Goal: Transaction & Acquisition: Book appointment/travel/reservation

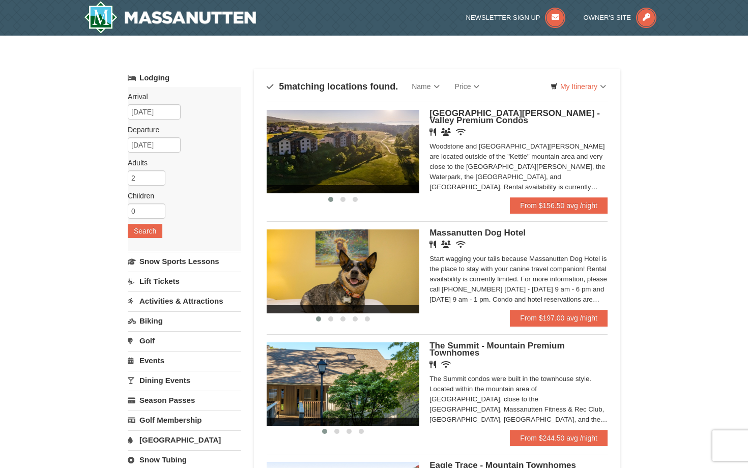
click at [169, 280] on link "Lift Tickets" at bounding box center [184, 281] width 113 height 19
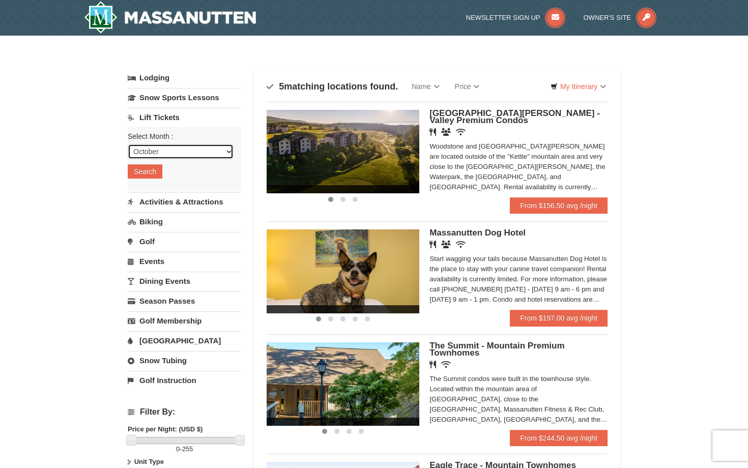
click at [183, 151] on select "October November December January February March April May June July August Sep…" at bounding box center [181, 151] width 106 height 15
select select "12"
click at [128, 144] on select "October November December January February March April May June July August Sep…" at bounding box center [181, 151] width 106 height 15
click at [143, 170] on button "Search" at bounding box center [145, 171] width 35 height 14
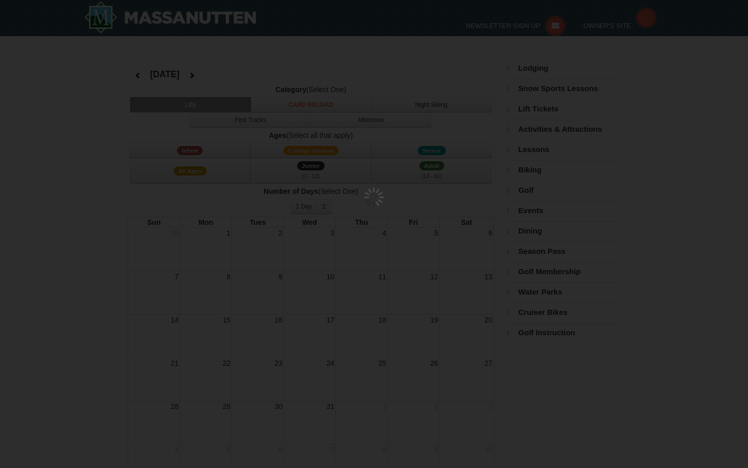
select select "12"
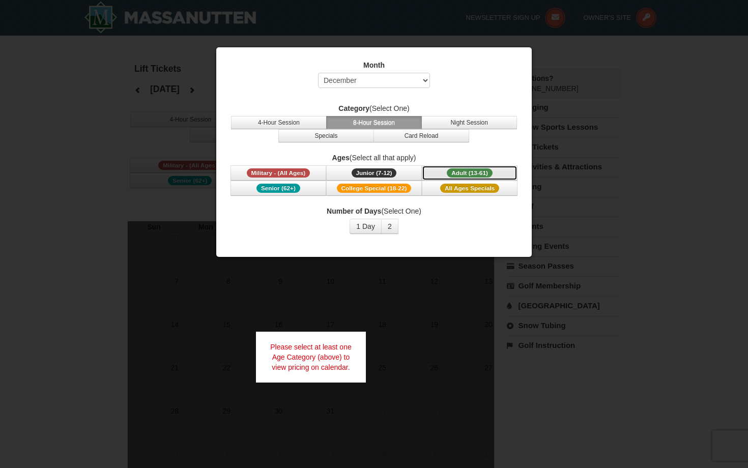
click at [479, 169] on span "Adult (13-61)" at bounding box center [469, 172] width 46 height 9
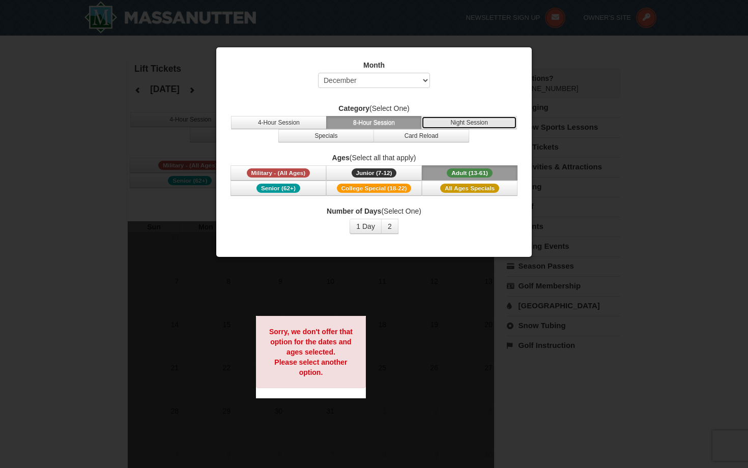
click at [474, 127] on button "Night Session" at bounding box center [469, 122] width 96 height 13
click at [383, 121] on button "8-Hour Session" at bounding box center [374, 122] width 96 height 13
click at [390, 141] on button "Card Reload" at bounding box center [421, 135] width 96 height 13
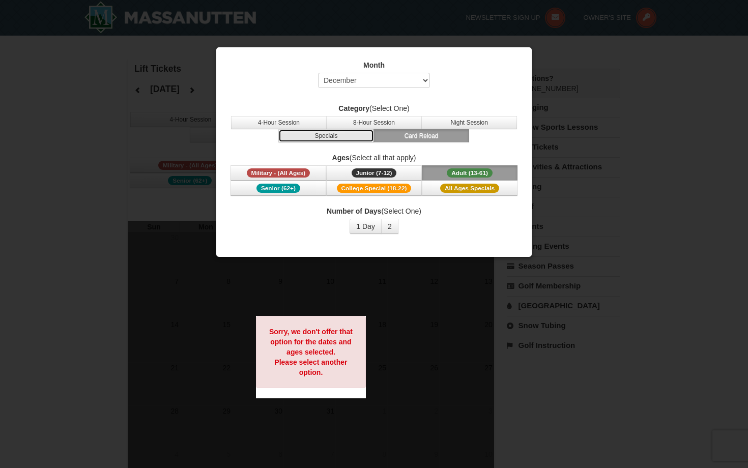
click at [348, 141] on button "Specials" at bounding box center [326, 135] width 96 height 13
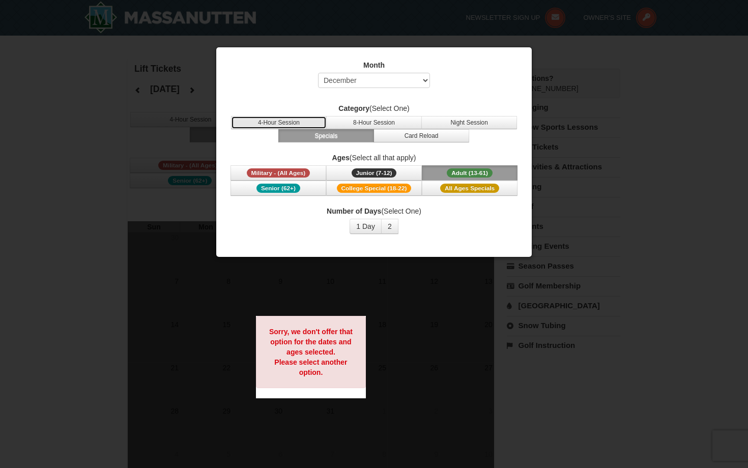
click at [289, 122] on button "4-Hour Session" at bounding box center [279, 122] width 96 height 13
click at [452, 113] on label "Category (Select One)" at bounding box center [374, 108] width 290 height 10
click at [387, 225] on button "2" at bounding box center [389, 226] width 17 height 15
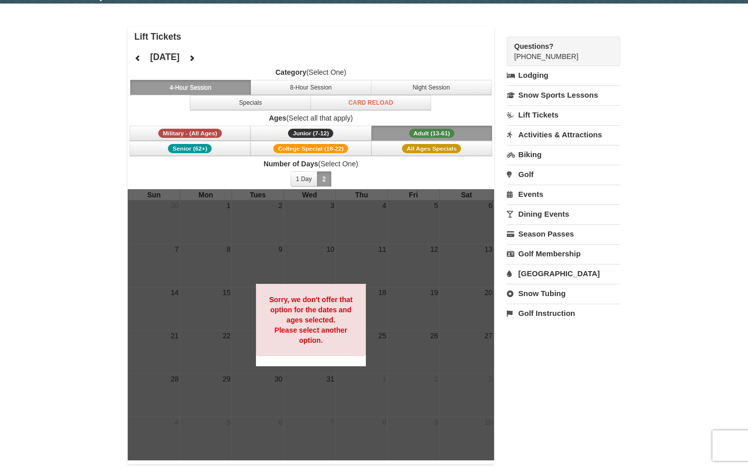
scroll to position [29, 0]
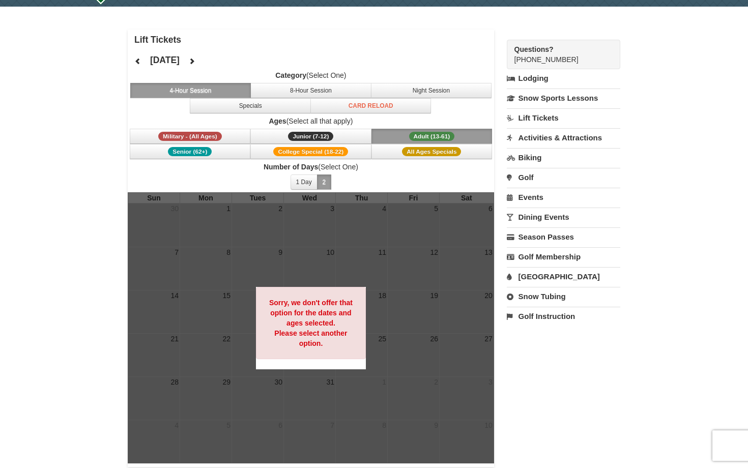
click at [427, 132] on span "Adult (13-61)" at bounding box center [432, 136] width 46 height 9
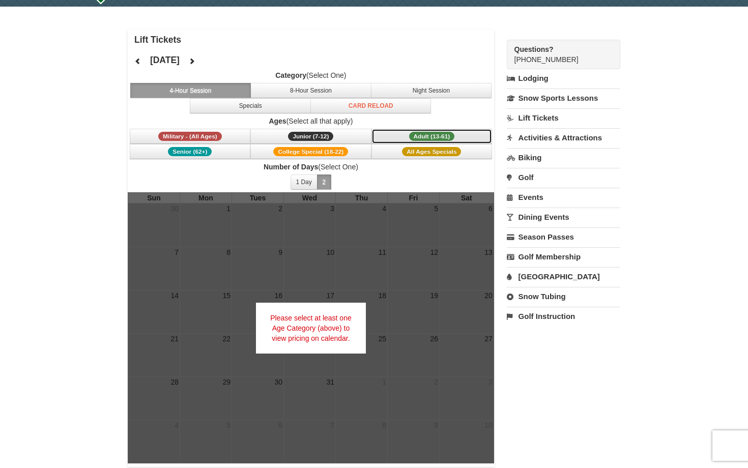
scroll to position [0, 0]
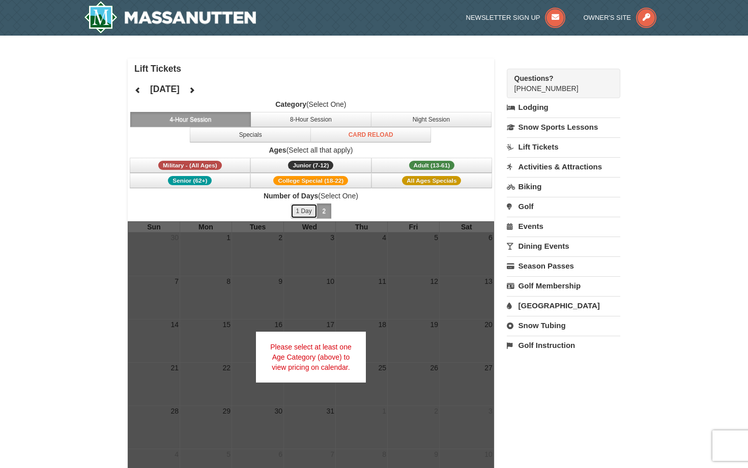
click at [306, 206] on button "1 Day" at bounding box center [303, 210] width 27 height 15
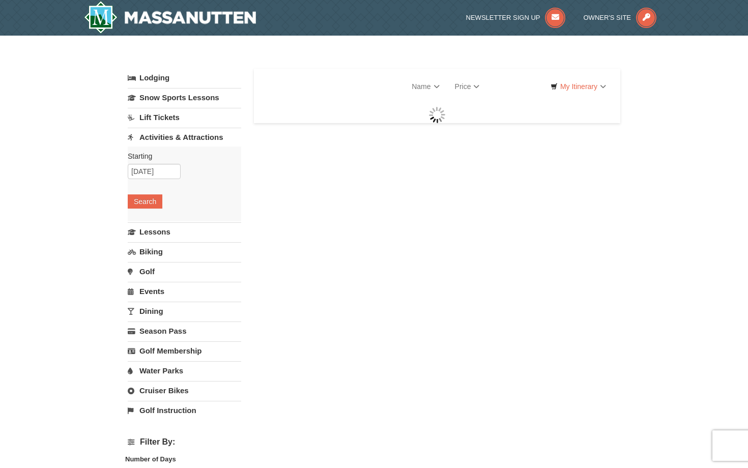
select select "10"
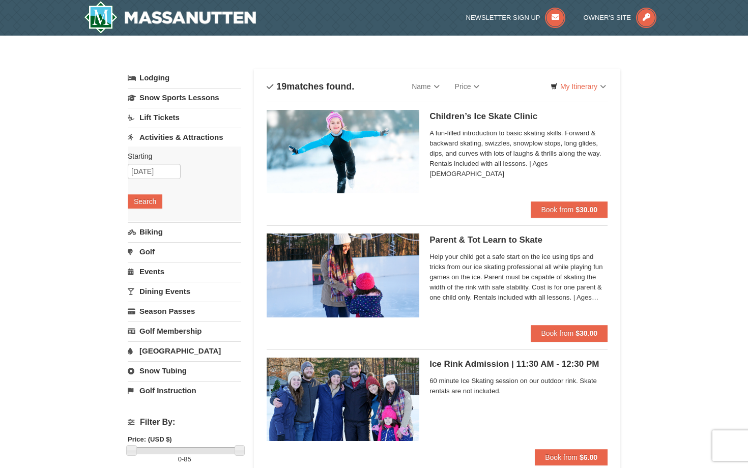
click at [170, 117] on link "Lift Tickets" at bounding box center [184, 117] width 113 height 19
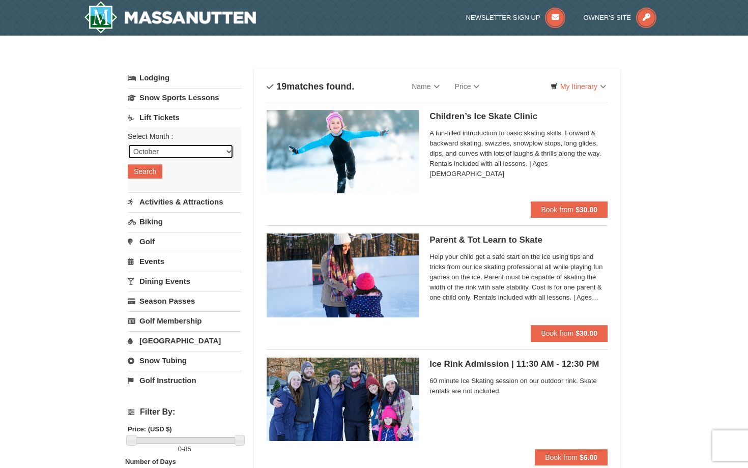
click at [168, 150] on select "October November December January February March April May June July August Sep…" at bounding box center [181, 151] width 106 height 15
select select "12"
click at [128, 144] on select "October November December January February March April May June July August Sep…" at bounding box center [181, 151] width 106 height 15
click at [154, 177] on button "Search" at bounding box center [145, 171] width 35 height 14
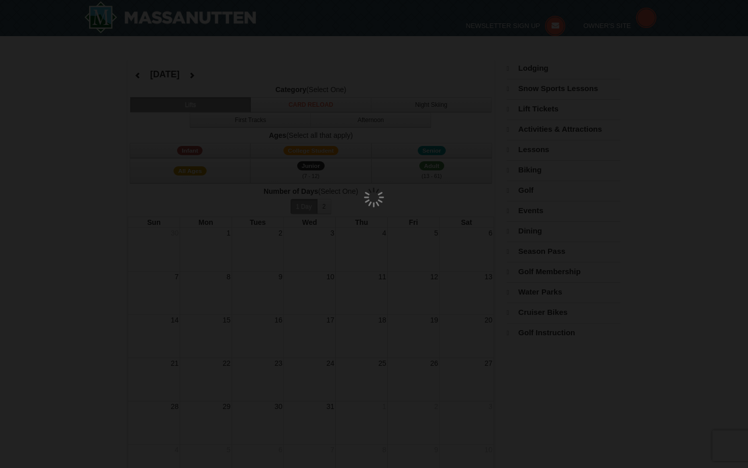
select select "12"
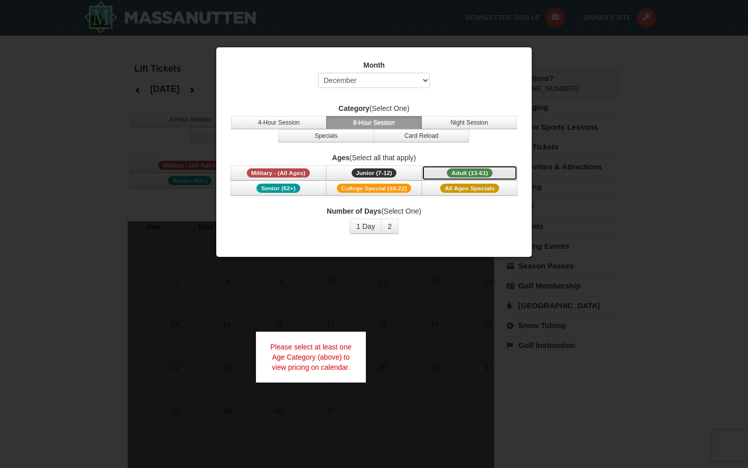
click at [472, 174] on span "Adult (13-61)" at bounding box center [469, 172] width 46 height 9
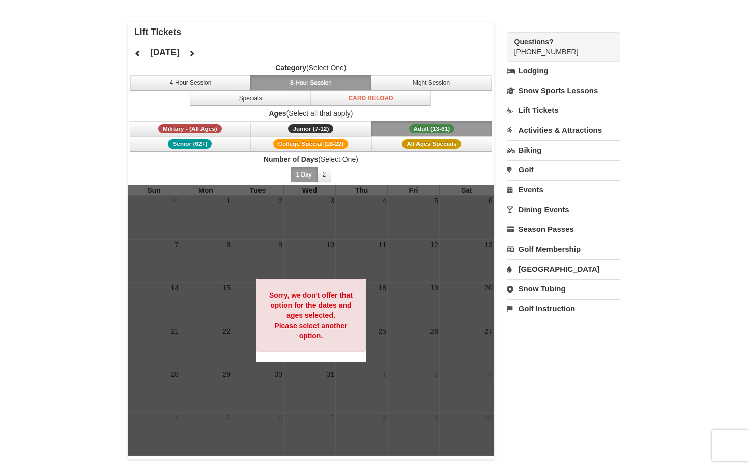
scroll to position [35, 0]
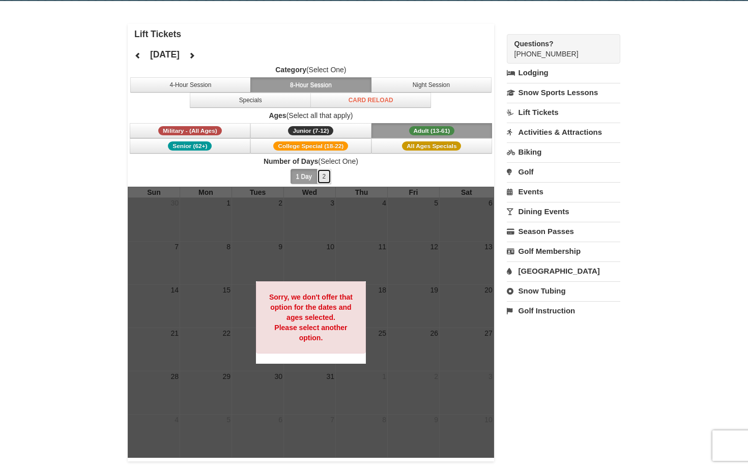
click at [325, 174] on button "2" at bounding box center [324, 176] width 15 height 15
click at [304, 175] on button "1 Day" at bounding box center [303, 176] width 27 height 15
click at [555, 288] on link "Snow Tubing" at bounding box center [562, 290] width 113 height 19
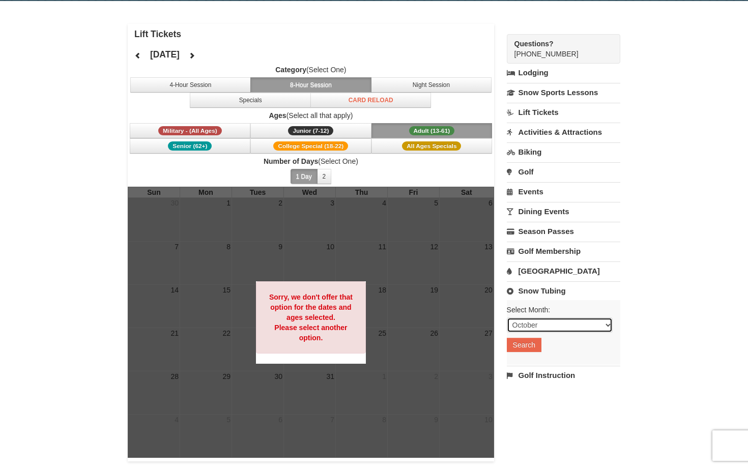
click at [540, 320] on select "October November December January February March April May June July August Sep…" at bounding box center [559, 324] width 106 height 15
